Goal: Transaction & Acquisition: Purchase product/service

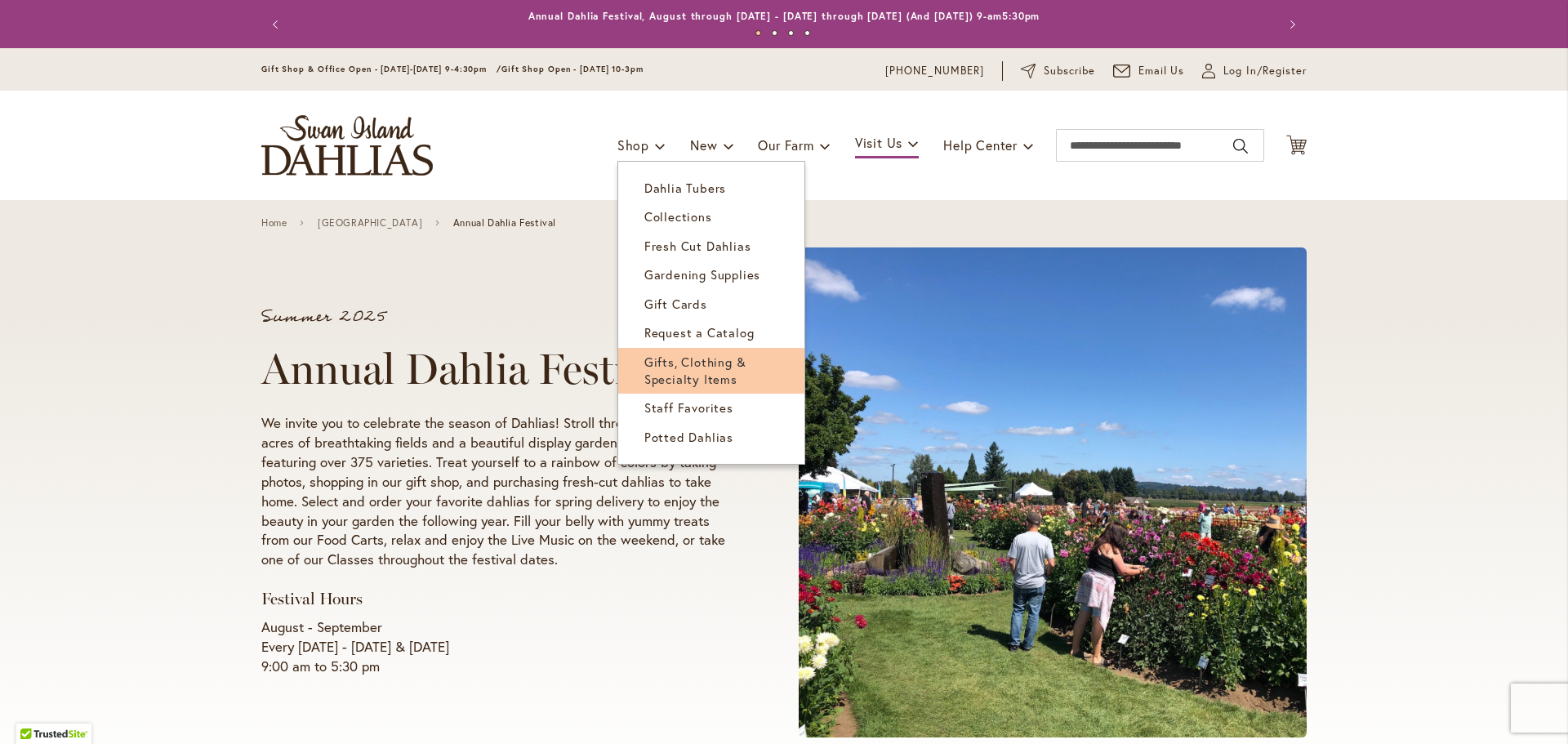
click at [710, 370] on span "Gifts, Clothing & Specialty Items" at bounding box center [696, 370] width 102 height 34
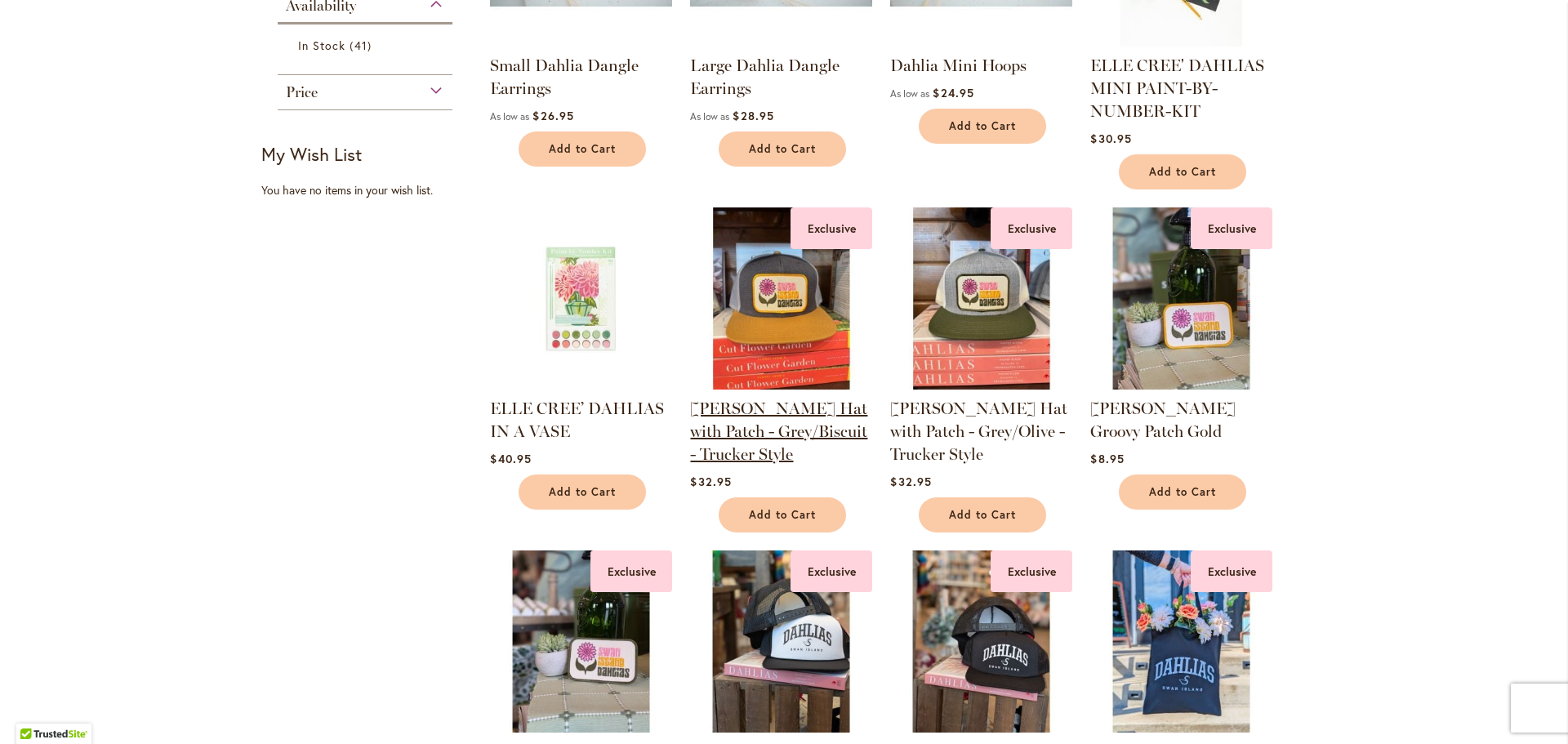
scroll to position [1062, 0]
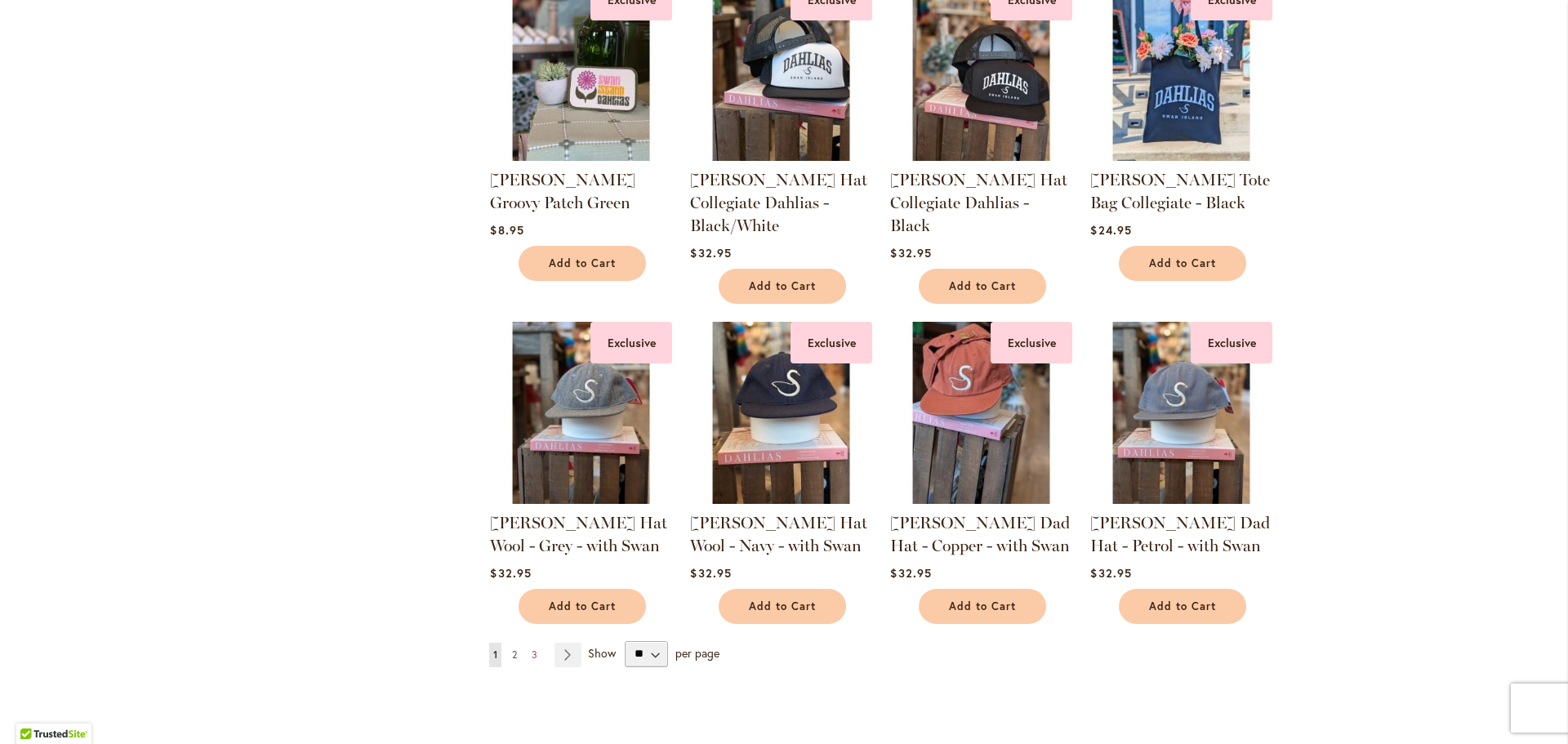
click at [512, 656] on span "2" at bounding box center [514, 654] width 5 height 12
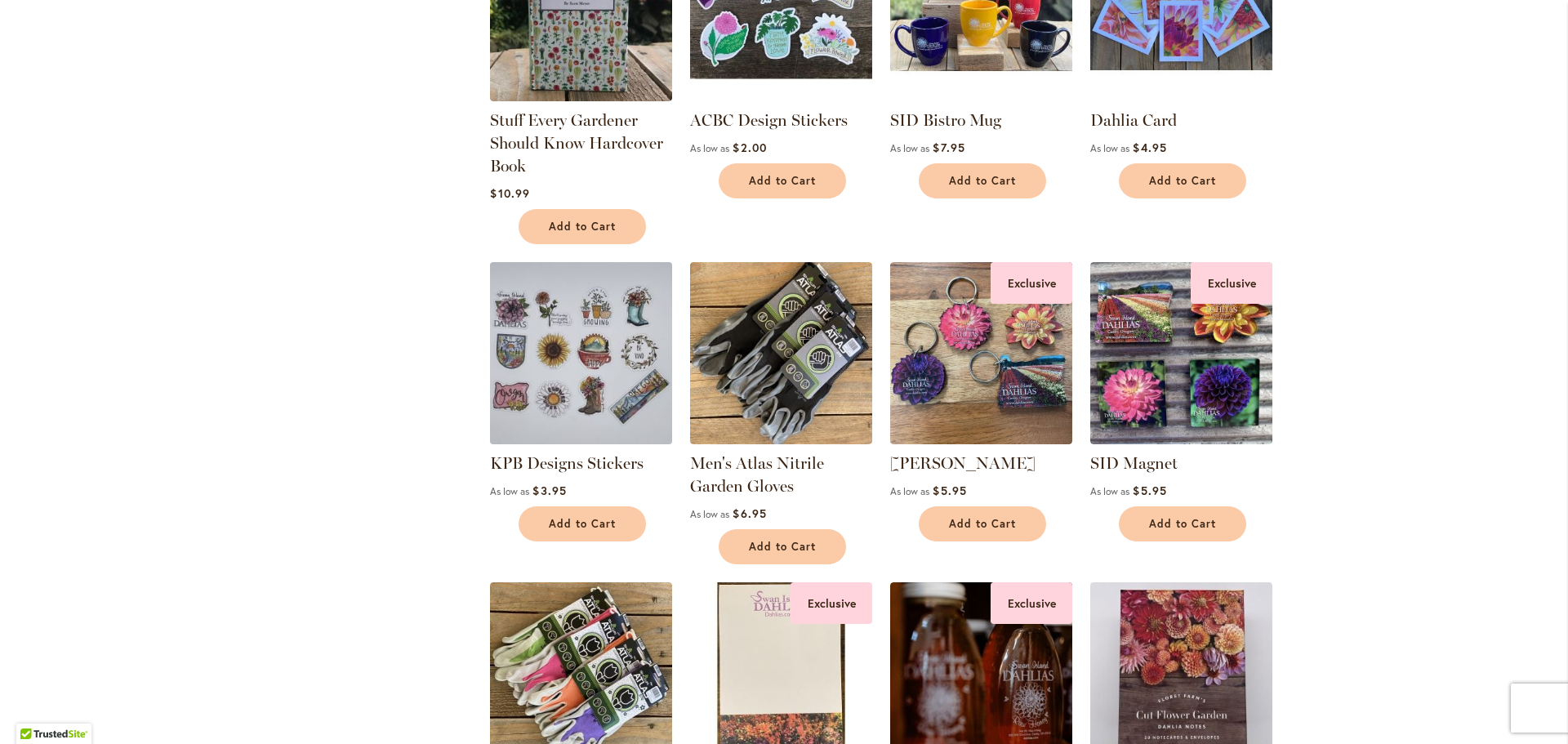
scroll to position [1143, 0]
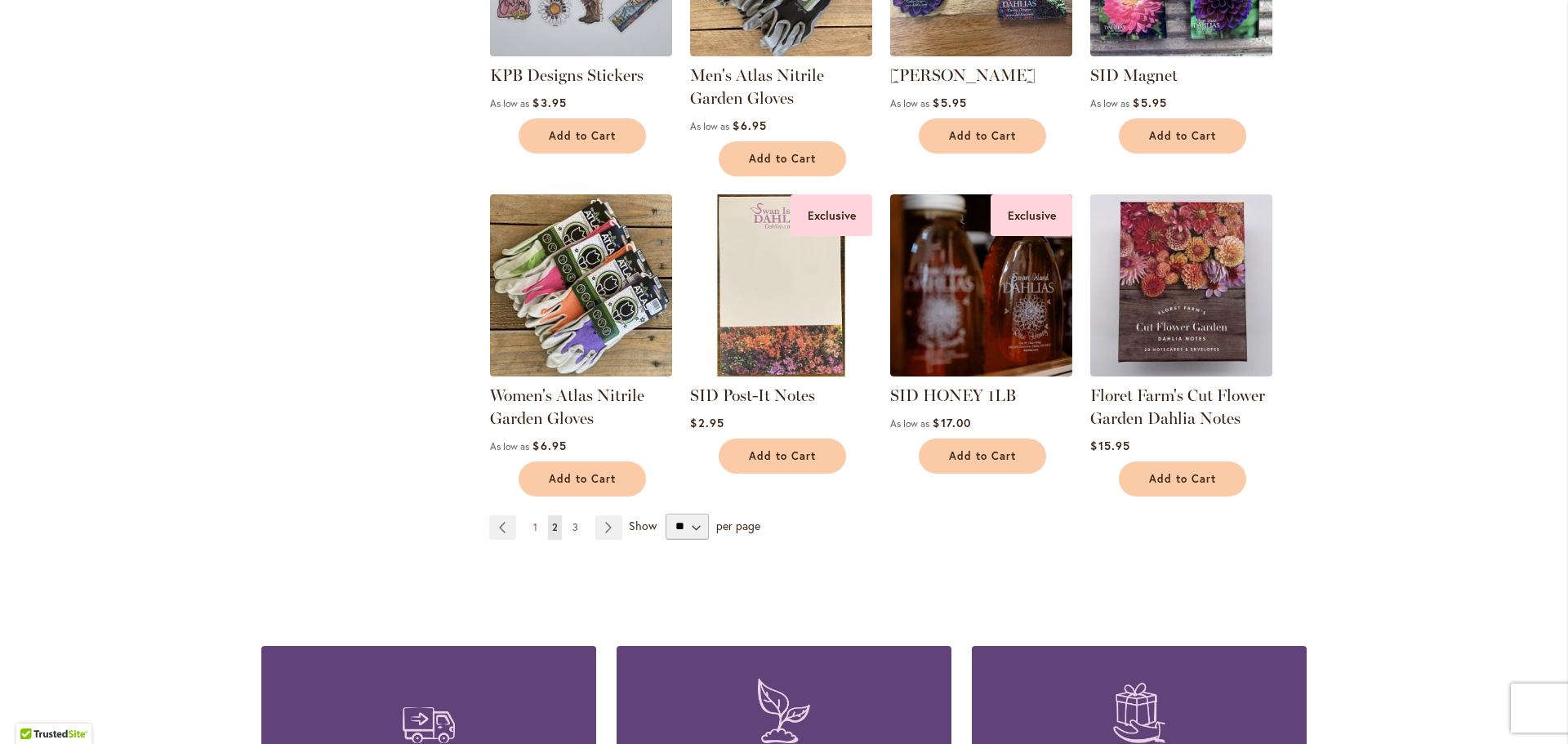
click at [568, 527] on link "Page 3" at bounding box center [574, 527] width 14 height 25
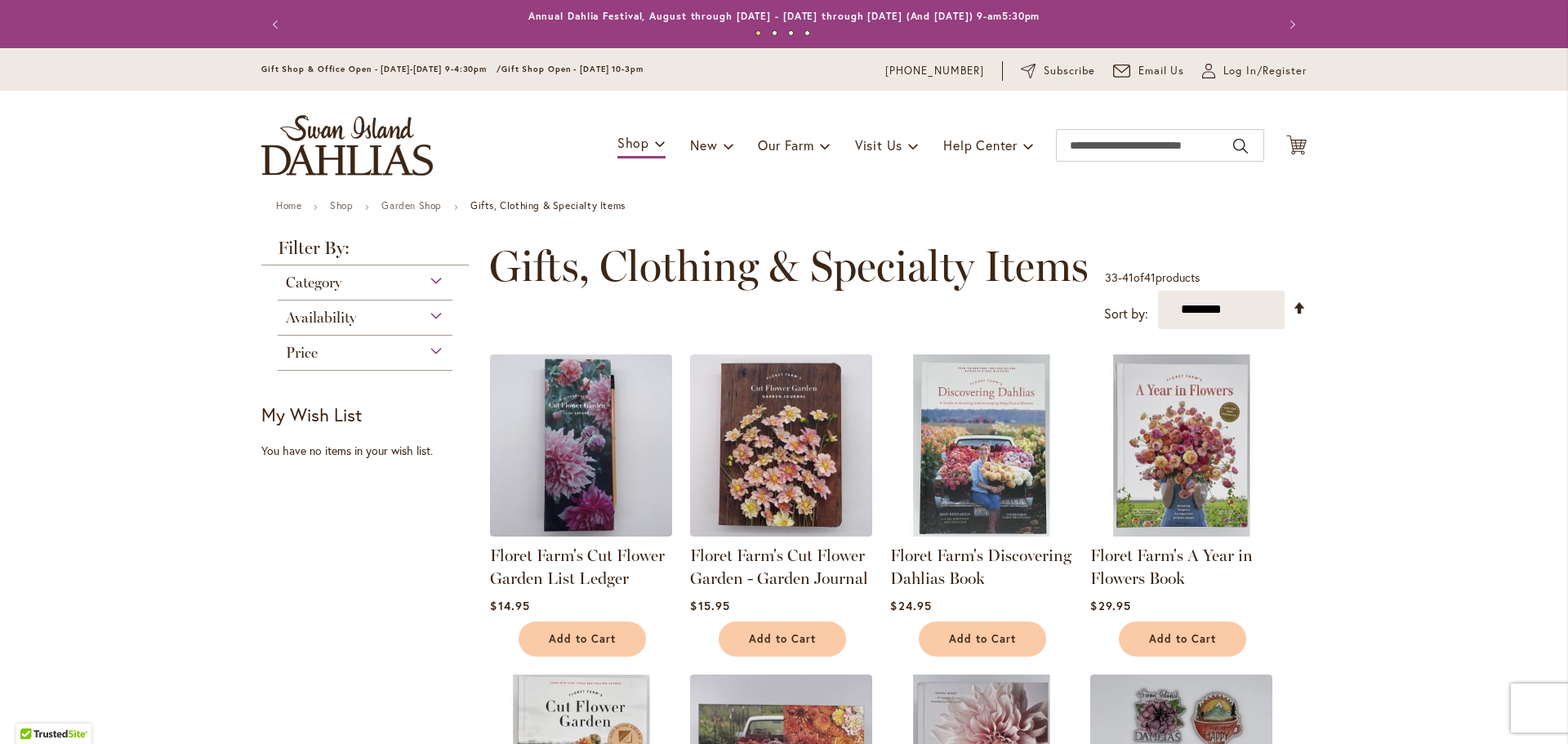
scroll to position [654, 0]
